Goal: Transaction & Acquisition: Purchase product/service

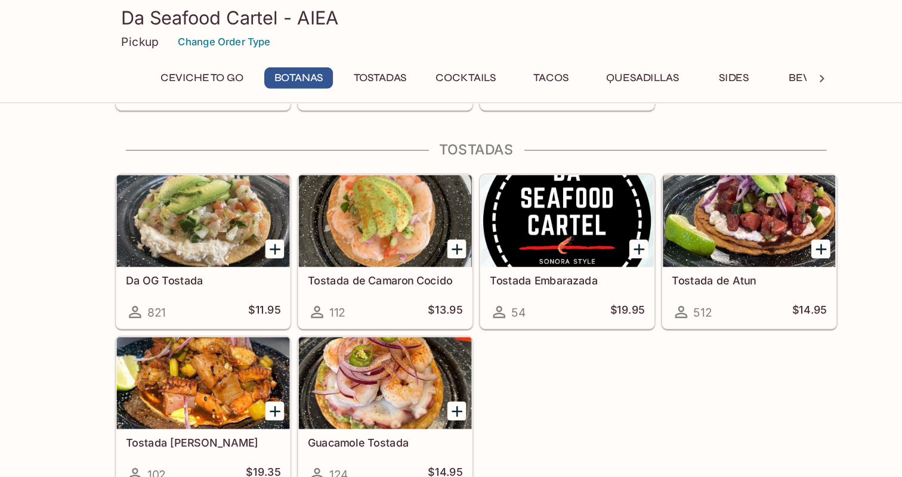
scroll to position [581, 0]
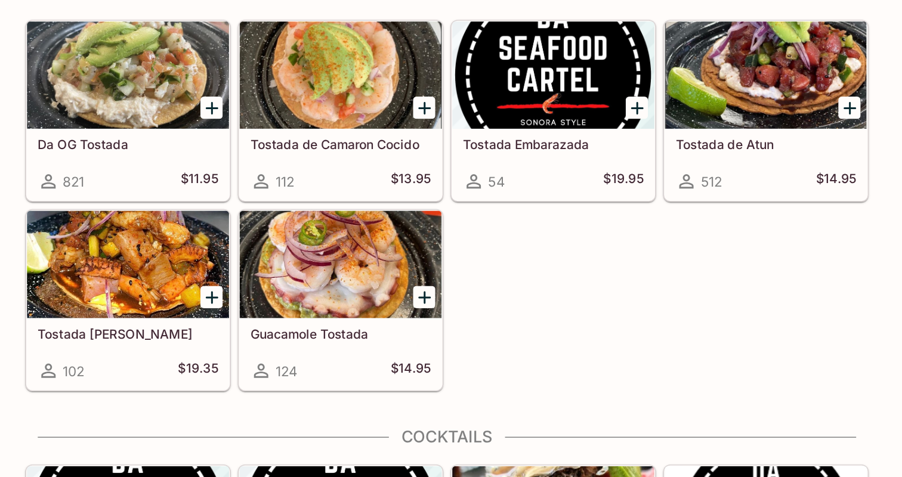
click at [293, 323] on icon "Add Tostada la Basta" at bounding box center [294, 324] width 8 height 8
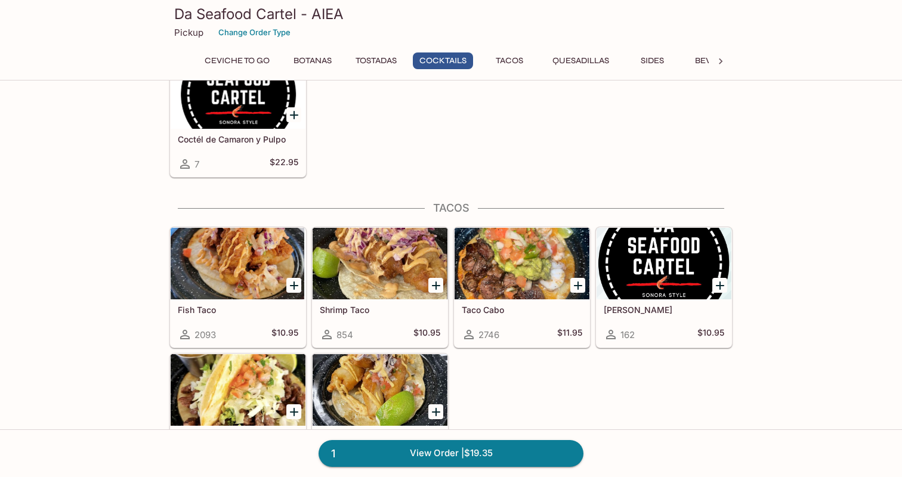
scroll to position [1167, 0]
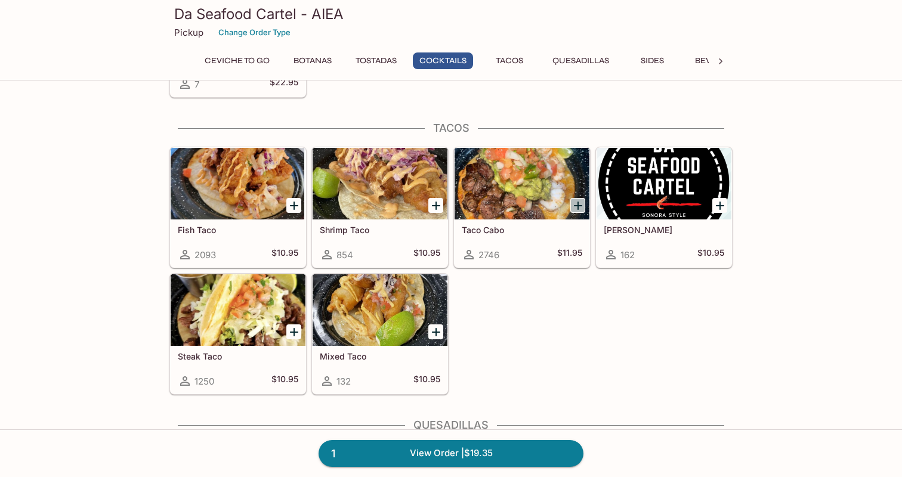
click at [580, 199] on icon "Add Taco Cabo" at bounding box center [578, 206] width 14 height 14
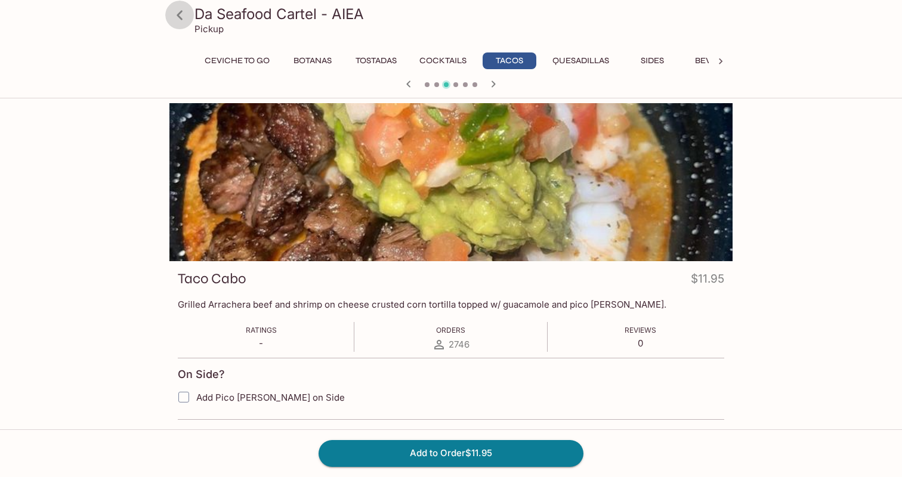
click at [185, 11] on icon at bounding box center [179, 15] width 21 height 21
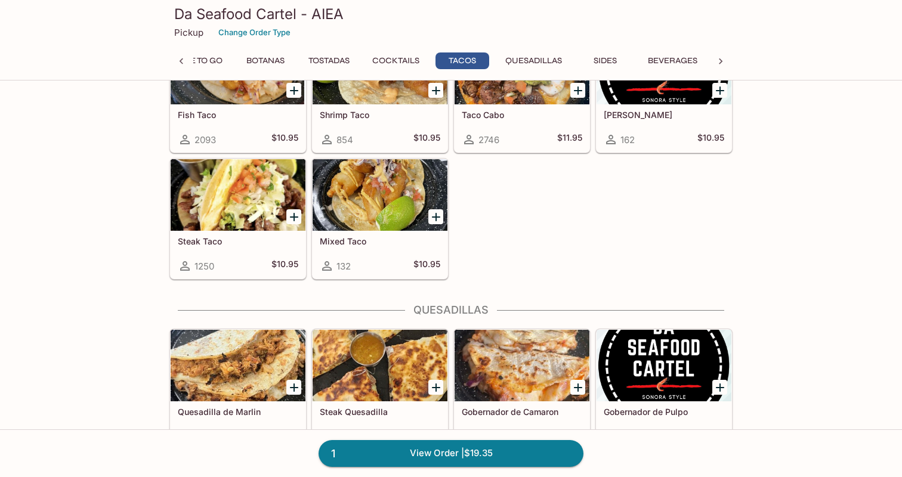
scroll to position [1151, 0]
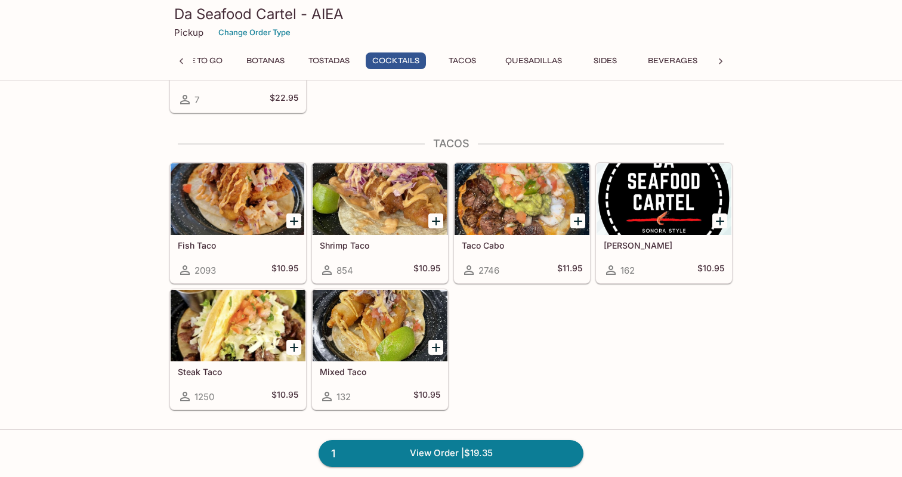
click at [579, 217] on icon "Add Taco Cabo" at bounding box center [578, 221] width 14 height 14
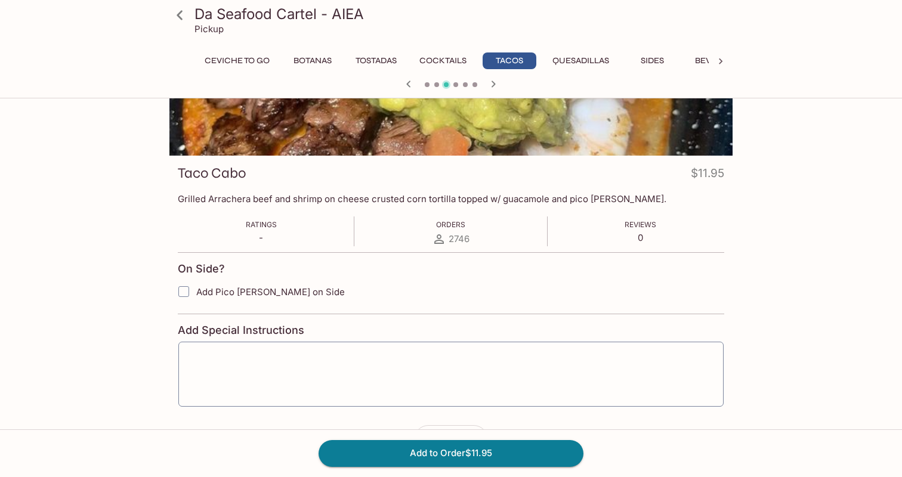
scroll to position [110, 0]
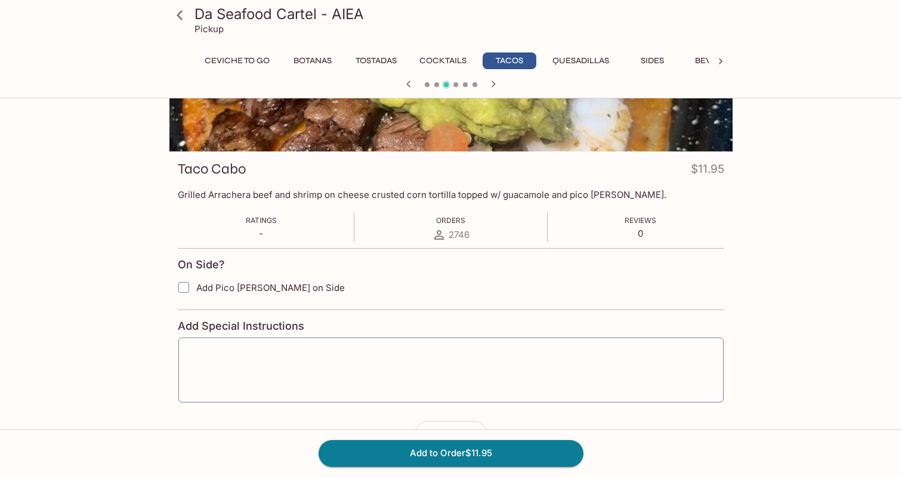
click at [350, 292] on label "Add Pico [PERSON_NAME] on Side" at bounding box center [390, 287] width 438 height 25
click at [196, 292] on input "Add Pico [PERSON_NAME] on Side" at bounding box center [184, 288] width 24 height 24
checkbox input "true"
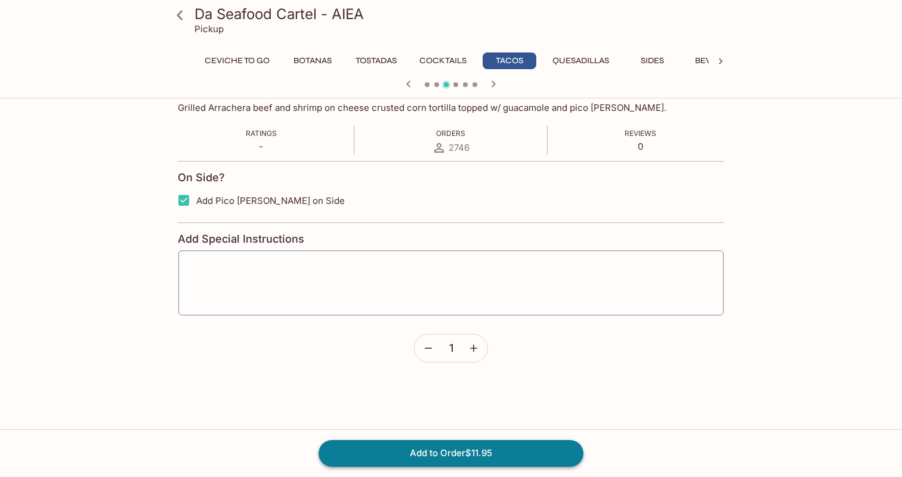
click at [443, 445] on button "Add to Order $11.95" at bounding box center [451, 453] width 265 height 26
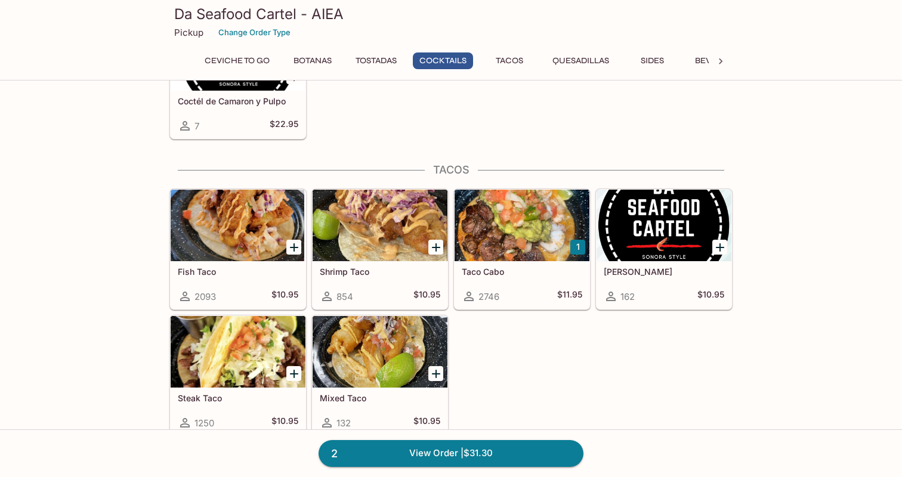
scroll to position [1148, 0]
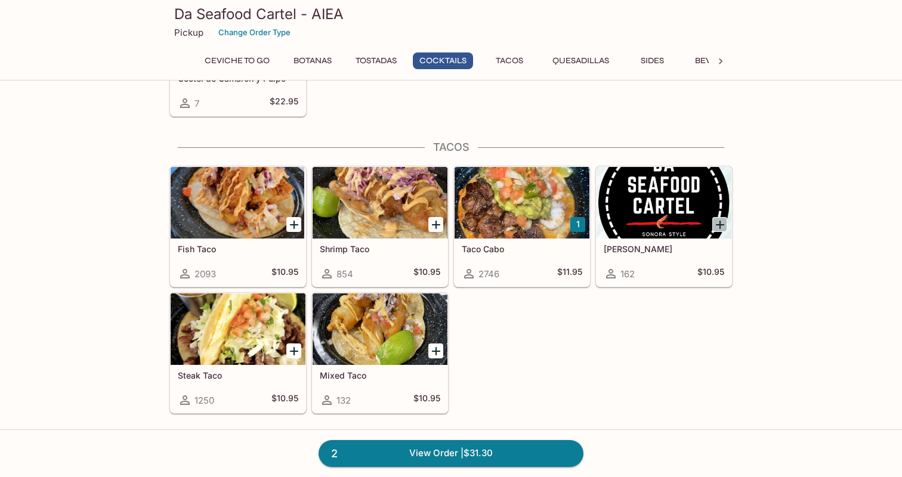
click at [721, 222] on icon "Add Taco Chando" at bounding box center [720, 225] width 14 height 14
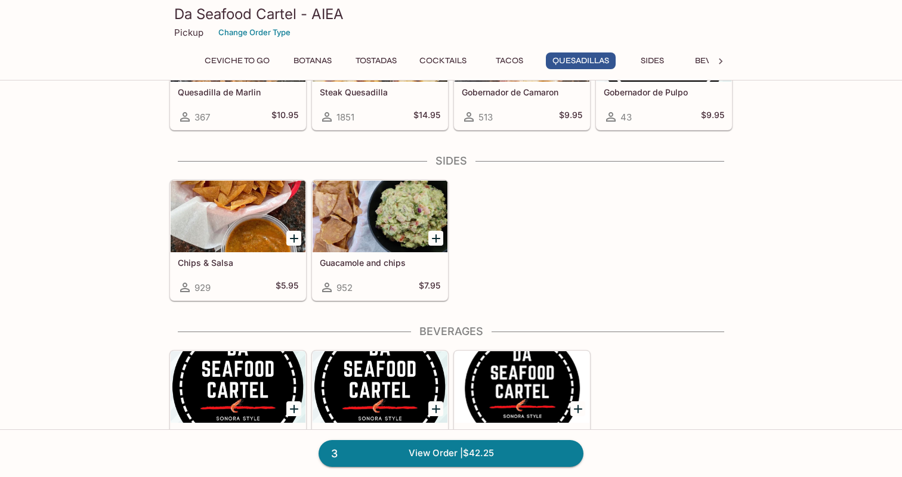
scroll to position [1621, 0]
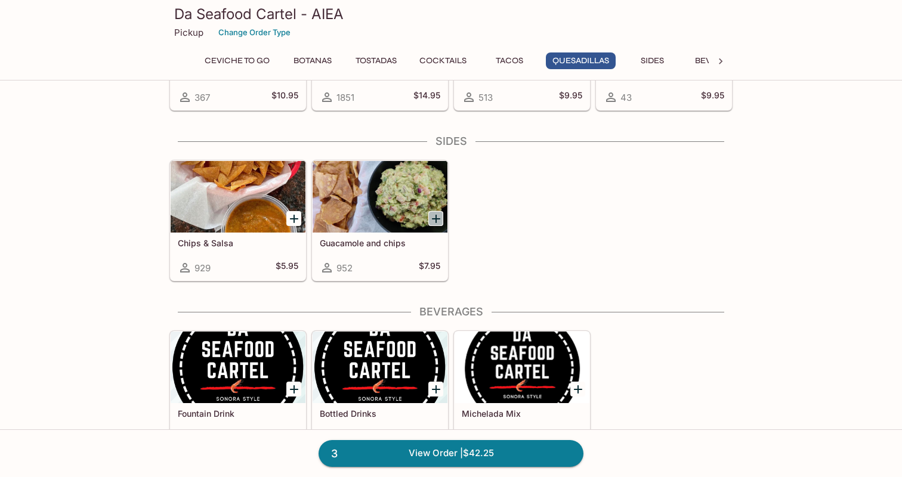
click at [436, 221] on icon "Add Guacamole and chips" at bounding box center [436, 219] width 14 height 14
click at [514, 452] on link "4 View Order | $50.20" at bounding box center [451, 453] width 265 height 26
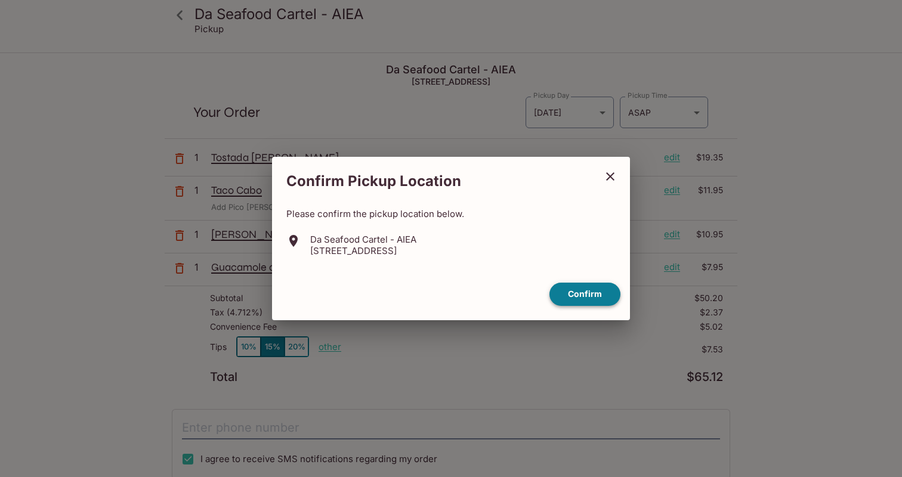
click at [599, 284] on button "Confirm" at bounding box center [584, 294] width 71 height 23
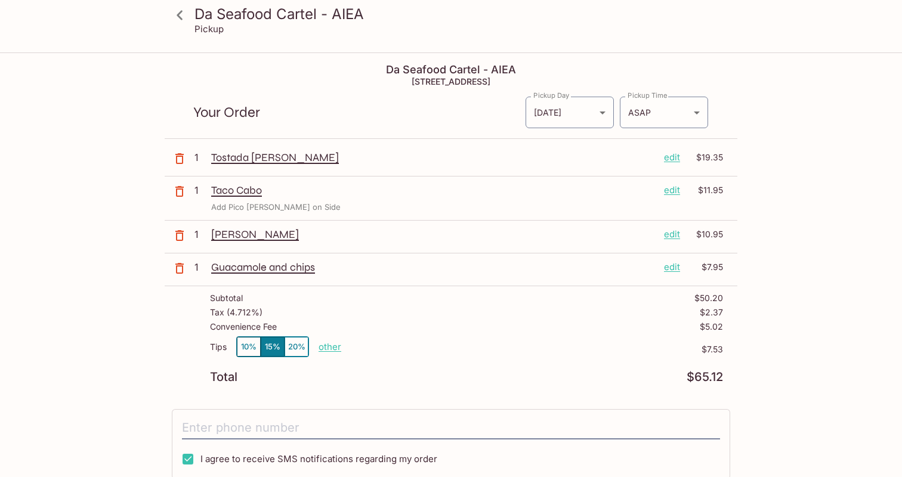
click at [247, 350] on button "10%" at bounding box center [249, 347] width 24 height 20
click at [287, 345] on button "20%" at bounding box center [297, 347] width 24 height 20
click at [309, 345] on div "Tips 10% 15% 20% other" at bounding box center [275, 349] width 131 height 26
click at [326, 347] on p "other" at bounding box center [330, 346] width 23 height 11
click at [335, 348] on p "other" at bounding box center [330, 346] width 23 height 11
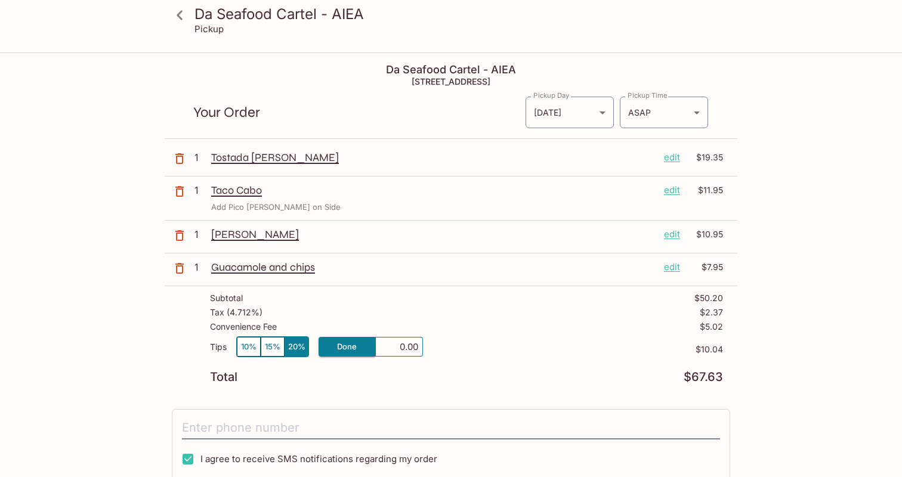
type input "0.00"
click at [786, 385] on div "Da Seafood Cartel - AIEA Pickup Da Seafood Cartel - AIEA 98-[STREET_ADDRESS] Yo…" at bounding box center [450, 360] width 763 height 613
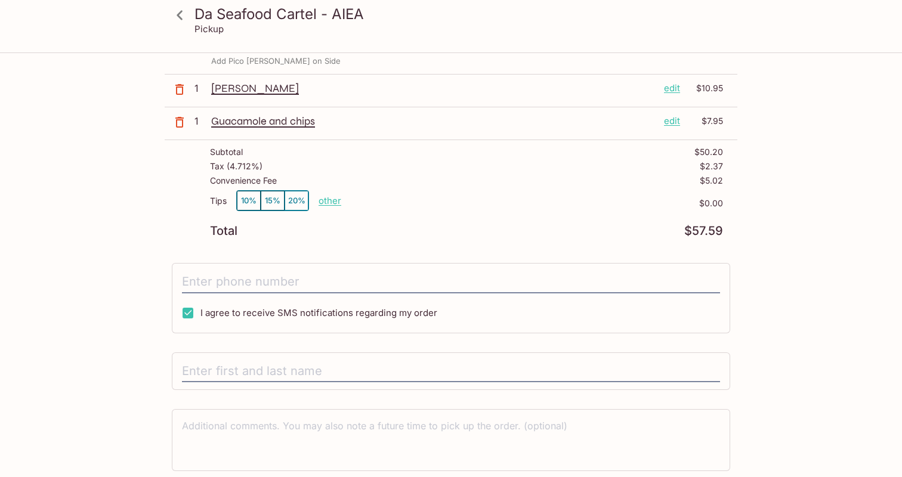
scroll to position [141, 0]
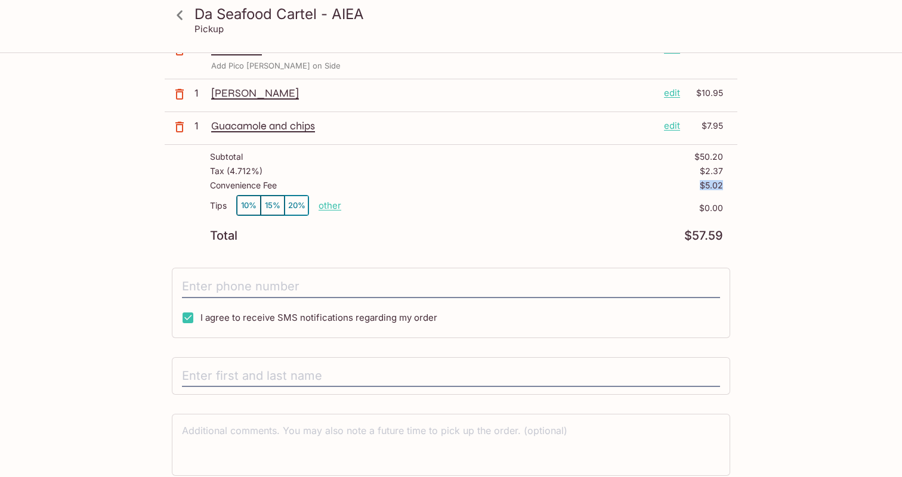
drag, startPoint x: 703, startPoint y: 184, endPoint x: 748, endPoint y: 183, distance: 45.3
click at [748, 183] on div "Da Seafood Cartel - AIEA Pickup Da Seafood Cartel - AIEA 98-[STREET_ADDRESS] Yo…" at bounding box center [450, 218] width 763 height 613
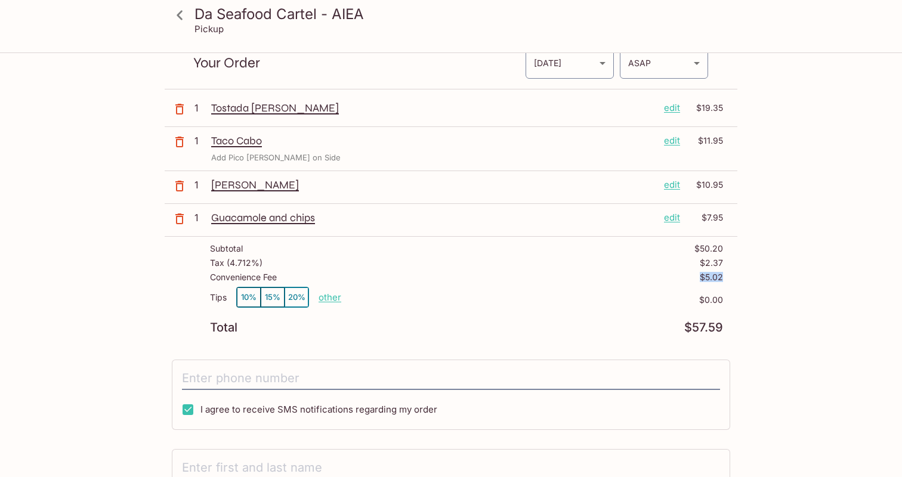
scroll to position [0, 0]
